Goal: Information Seeking & Learning: Check status

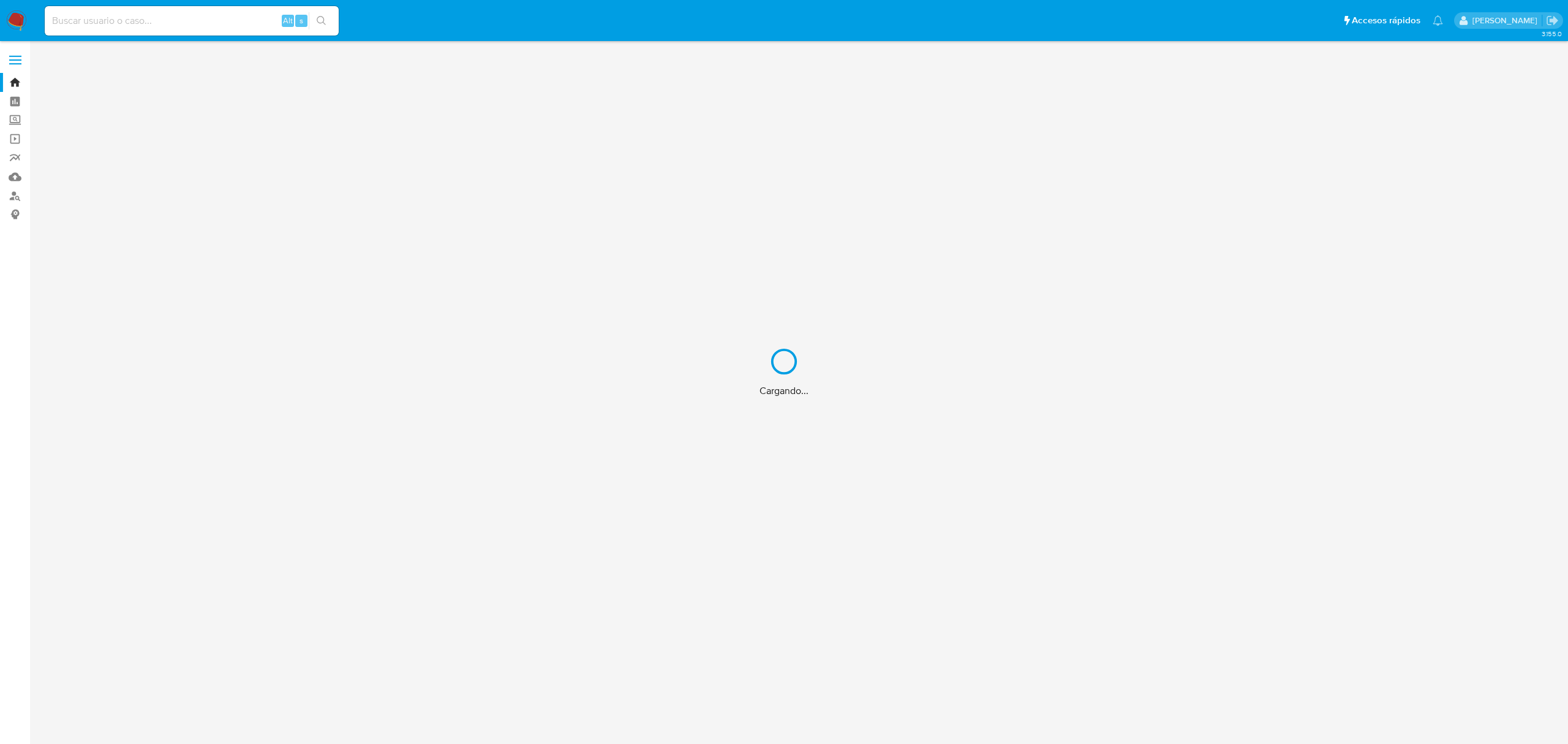
click at [211, 27] on div "Cargando..." at bounding box center [784, 372] width 1568 height 744
click at [220, 18] on div "Cargando..." at bounding box center [784, 372] width 1568 height 744
click at [175, 15] on div "Cargando..." at bounding box center [784, 372] width 1568 height 744
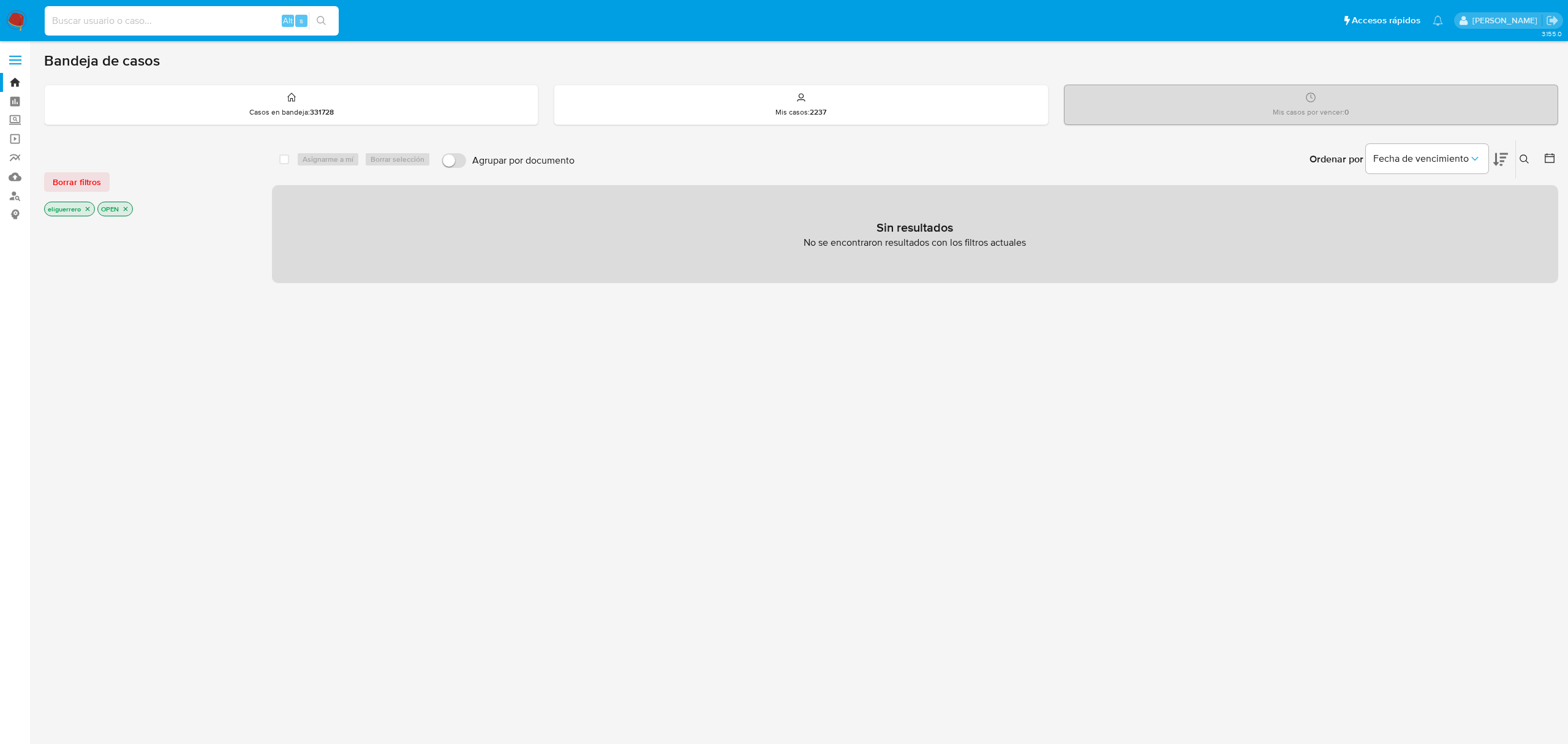
click at [93, 24] on input at bounding box center [192, 21] width 294 height 16
paste input "2006875001"
type input "2006875001"
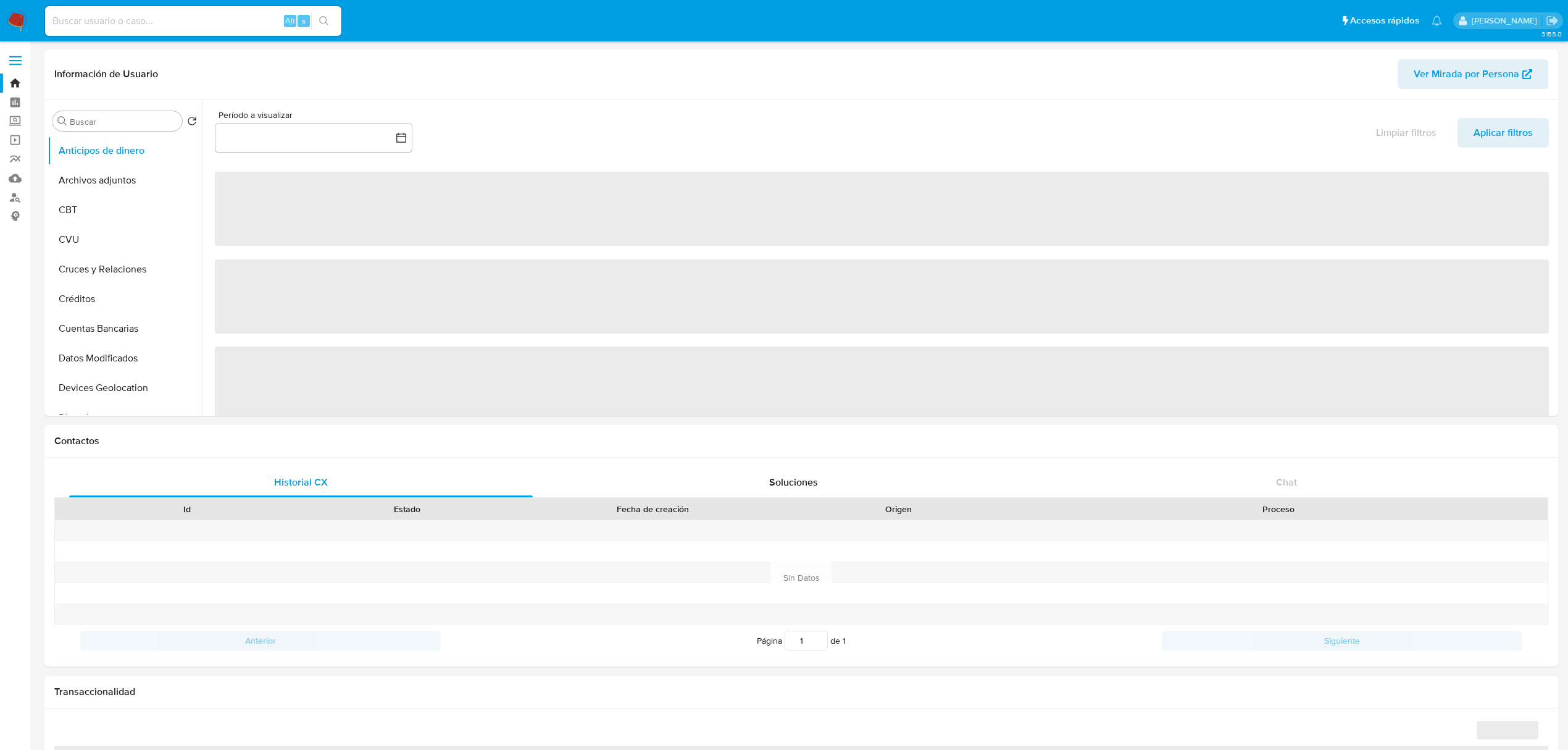
select select "10"
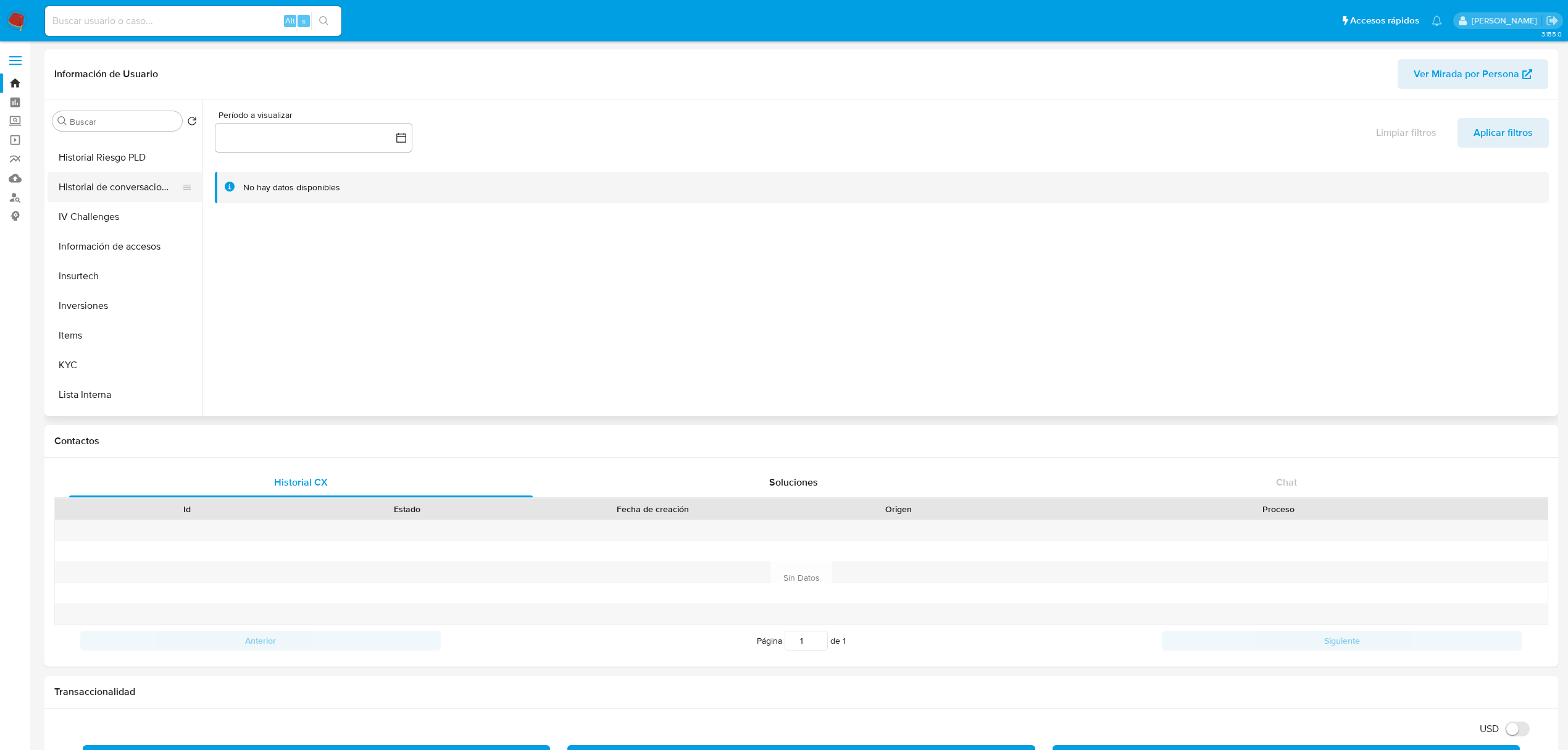
scroll to position [494, 0]
click at [116, 299] on button "KYC" at bounding box center [120, 309] width 145 height 30
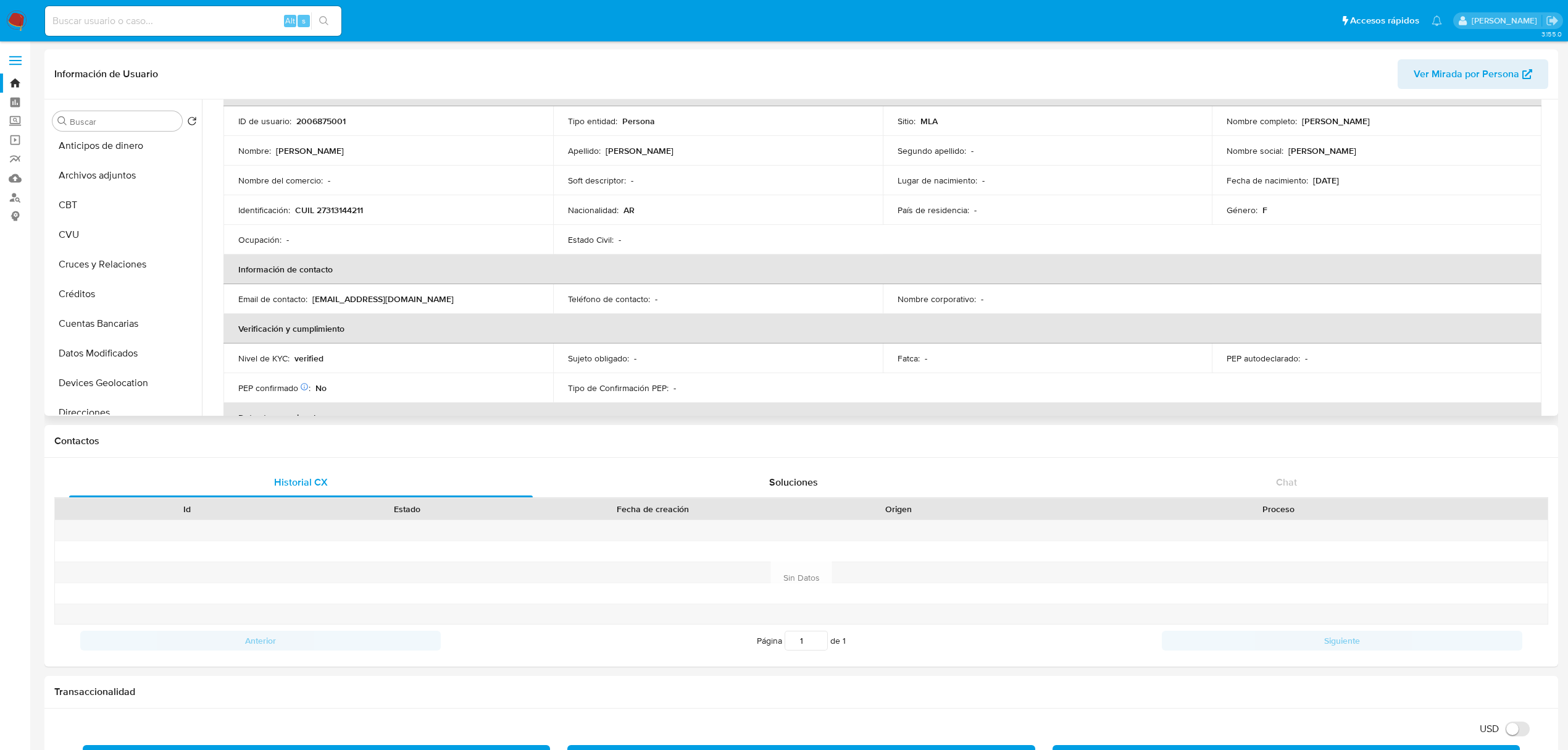
scroll to position [0, 0]
click at [79, 246] on button "CVU" at bounding box center [120, 240] width 145 height 30
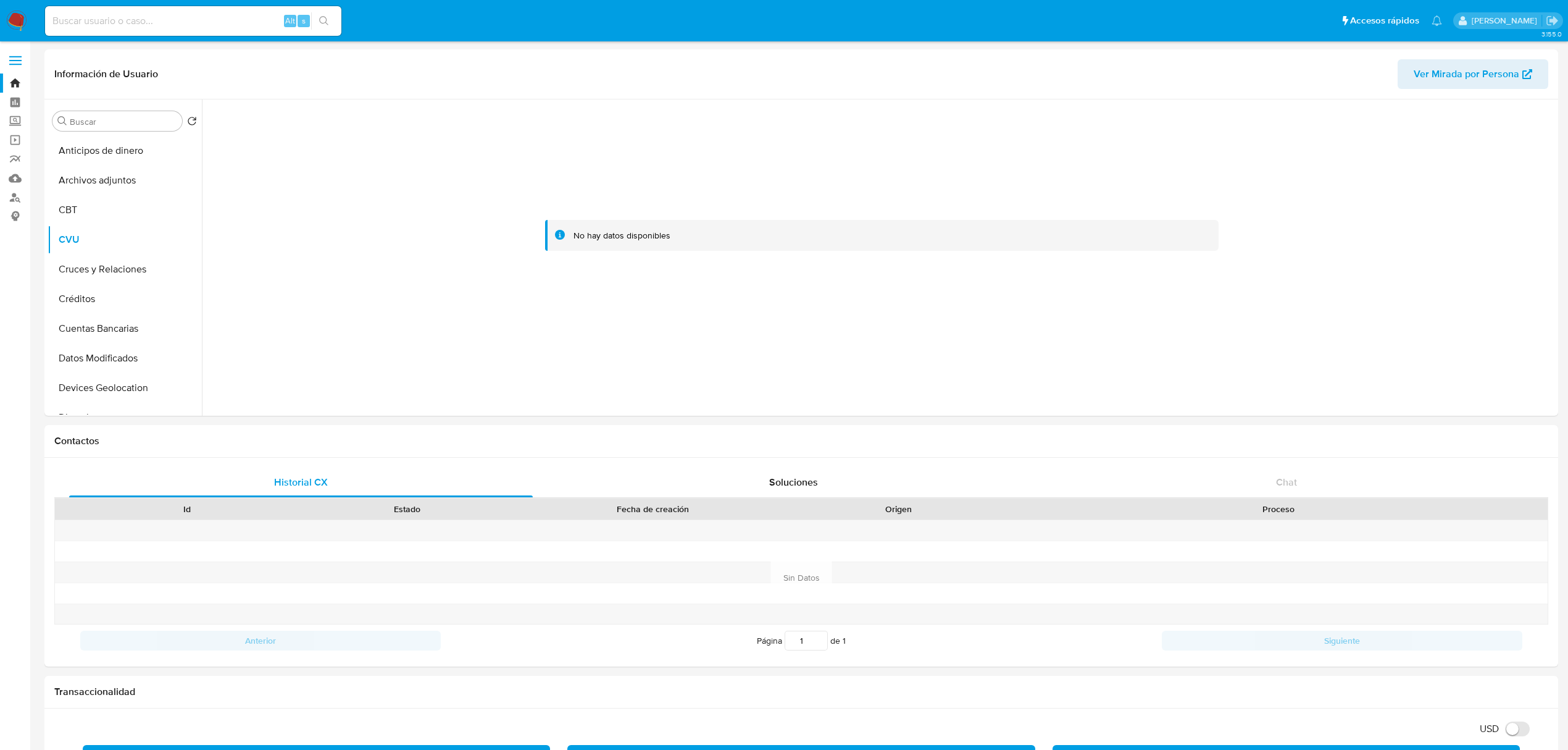
click at [104, 27] on input at bounding box center [193, 21] width 296 height 16
paste input "2111026531"
type input "2111026531"
click at [327, 26] on icon "search-icon" at bounding box center [324, 20] width 10 height 10
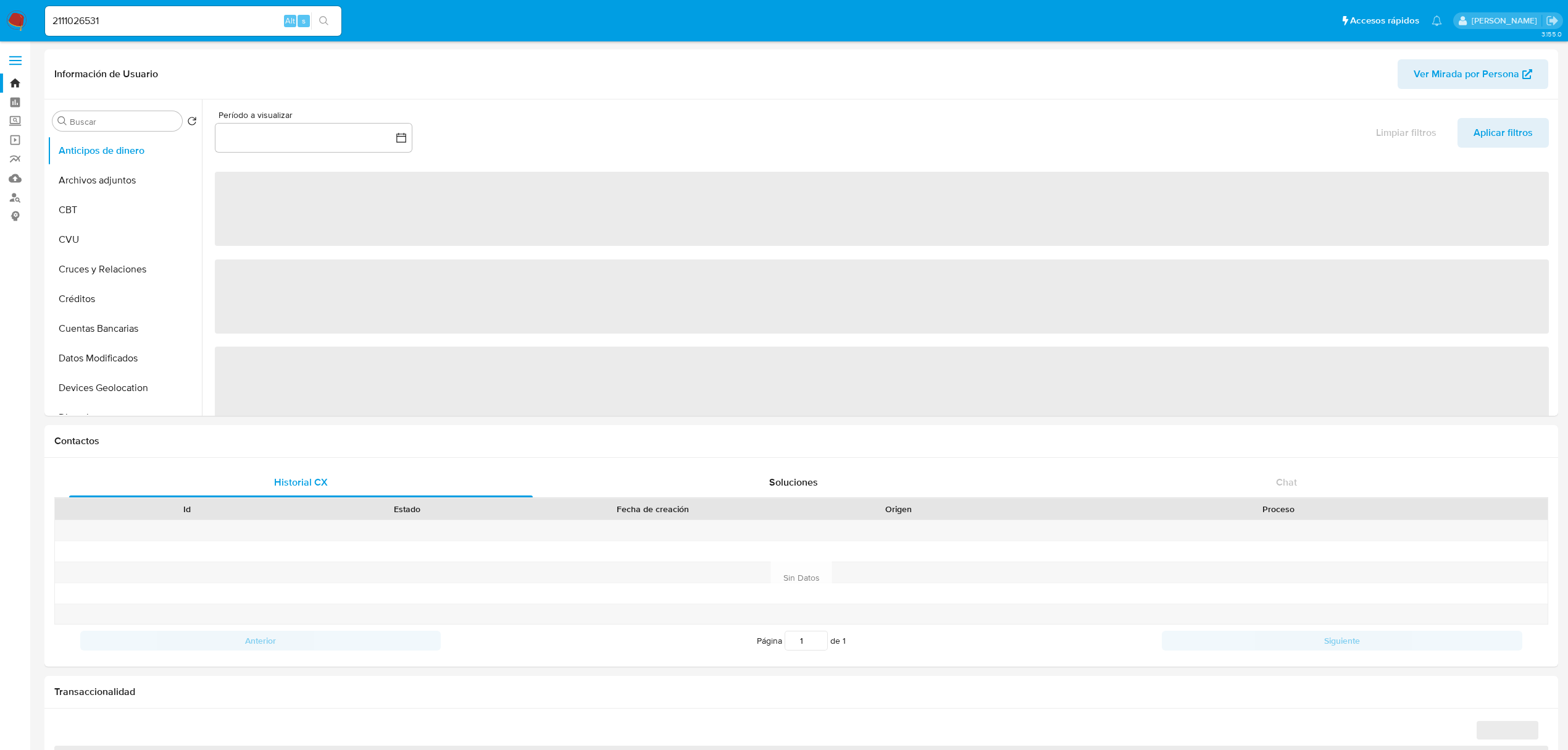
select select "10"
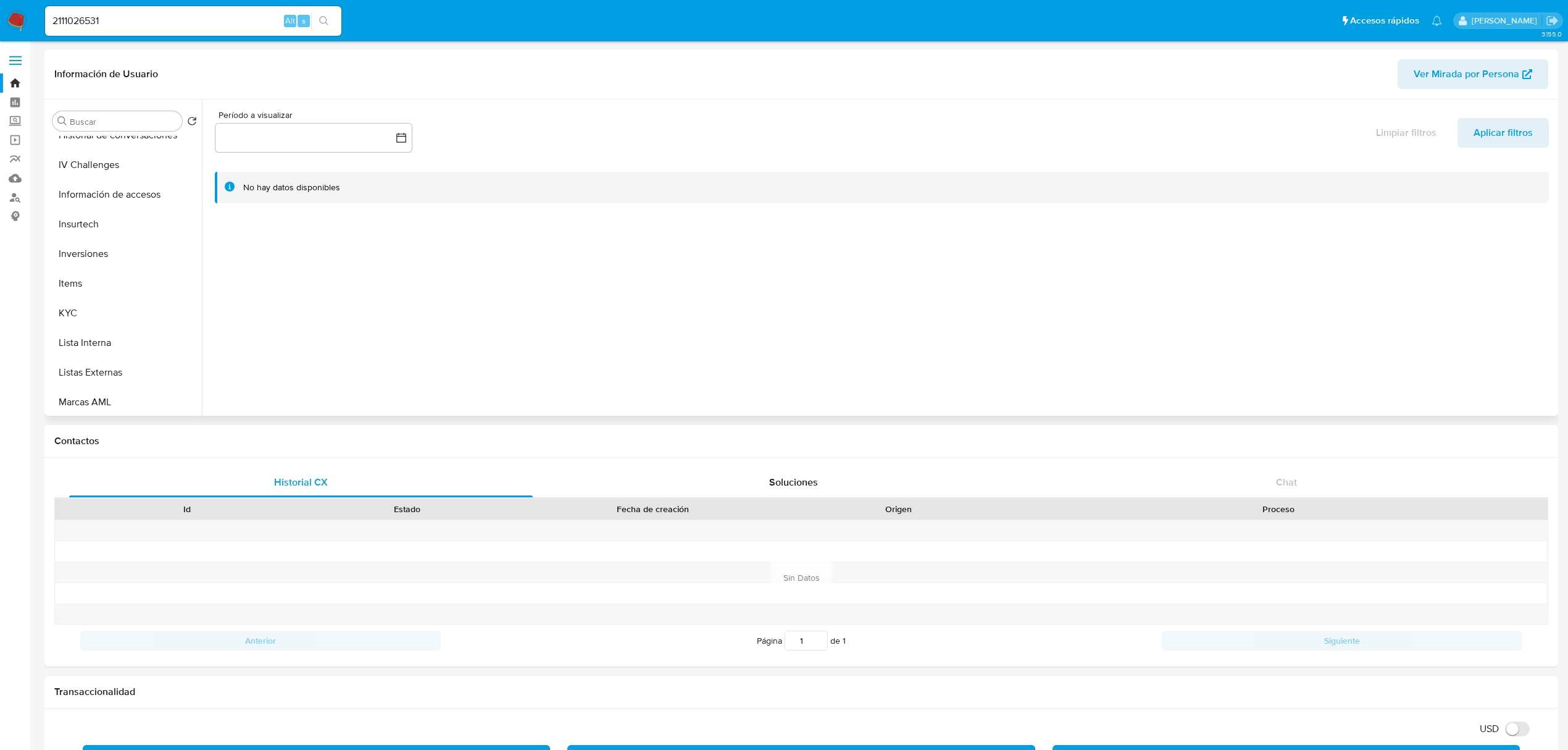
scroll to position [494, 0]
click at [111, 311] on button "KYC" at bounding box center [120, 309] width 145 height 30
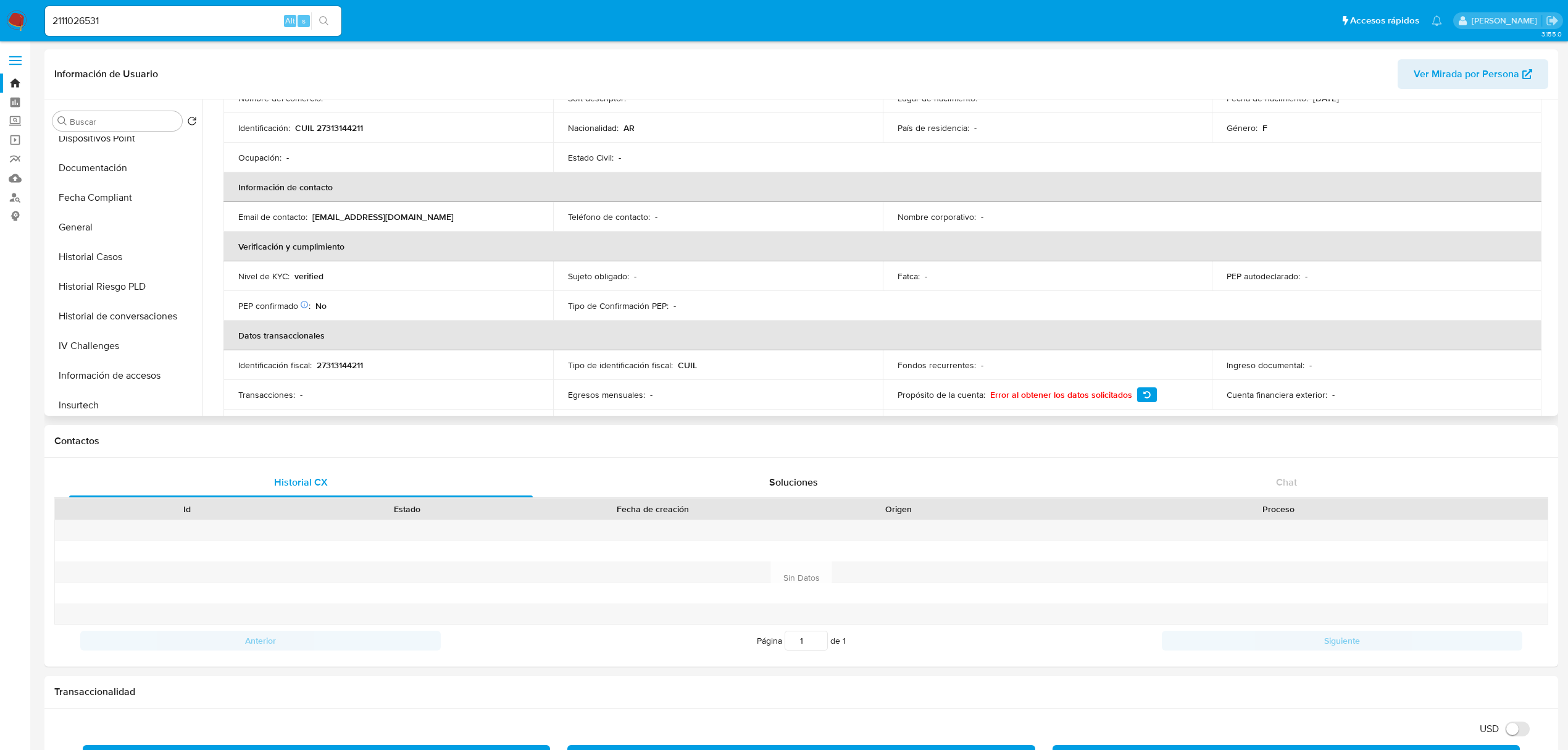
scroll to position [164, 0]
click at [83, 371] on button "General" at bounding box center [120, 371] width 145 height 30
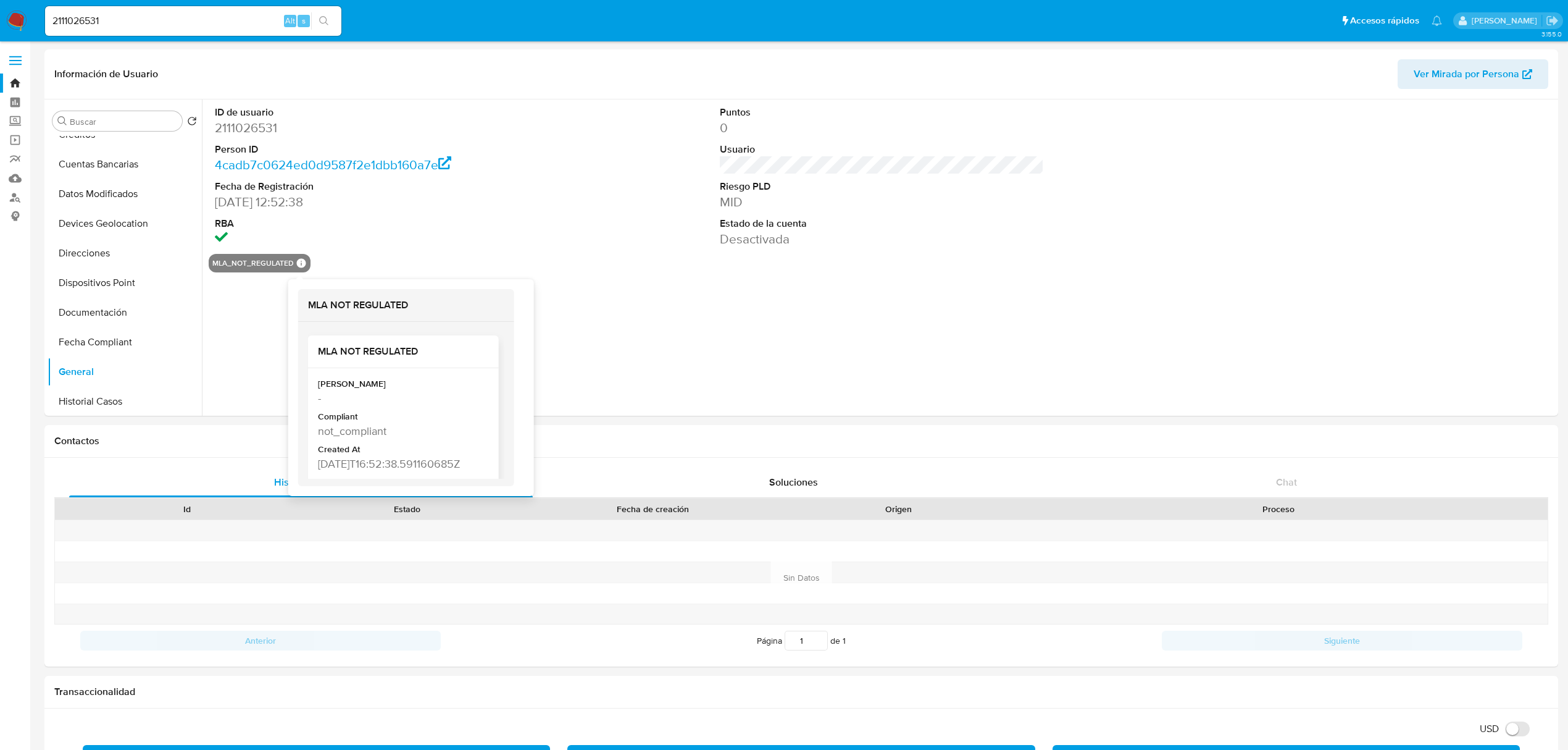
scroll to position [26, 0]
